Goal: Find specific page/section: Find specific page/section

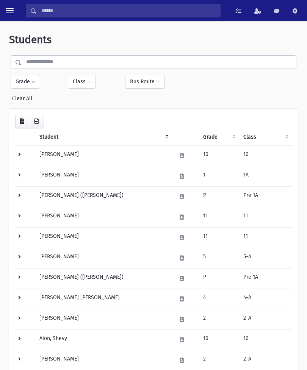
select select
click at [28, 81] on button "Grade" at bounding box center [26, 82] width 30 height 14
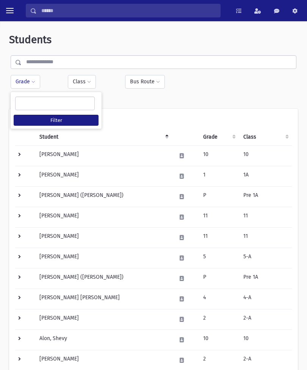
click at [31, 102] on ul at bounding box center [55, 102] width 79 height 11
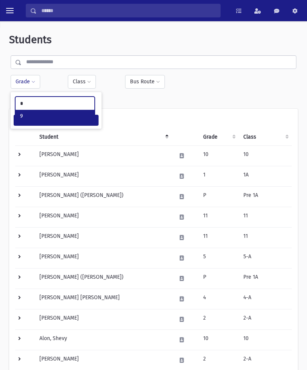
type input "*"
select select "**"
click at [32, 123] on button "Filter" at bounding box center [56, 120] width 85 height 11
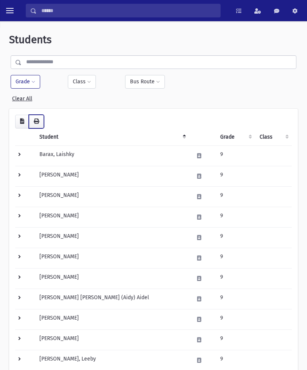
click at [40, 123] on button "button" at bounding box center [36, 122] width 15 height 14
